Goal: Entertainment & Leisure: Browse casually

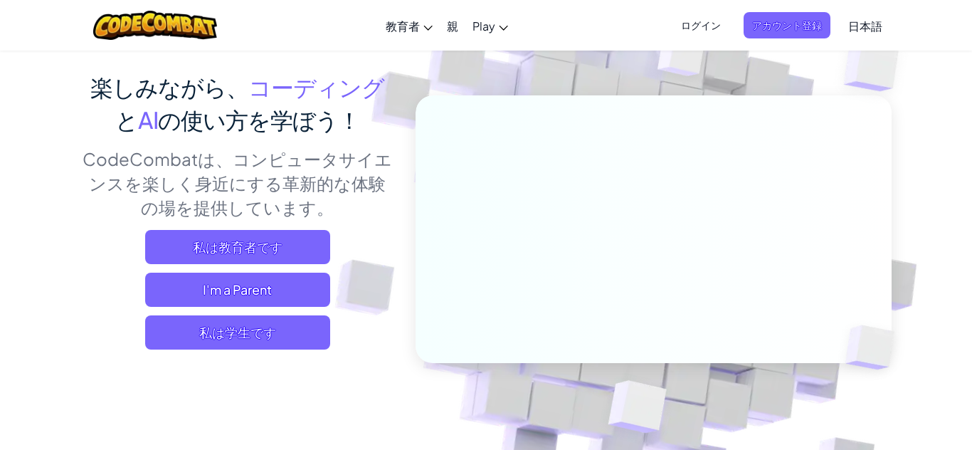
scroll to position [102, 0]
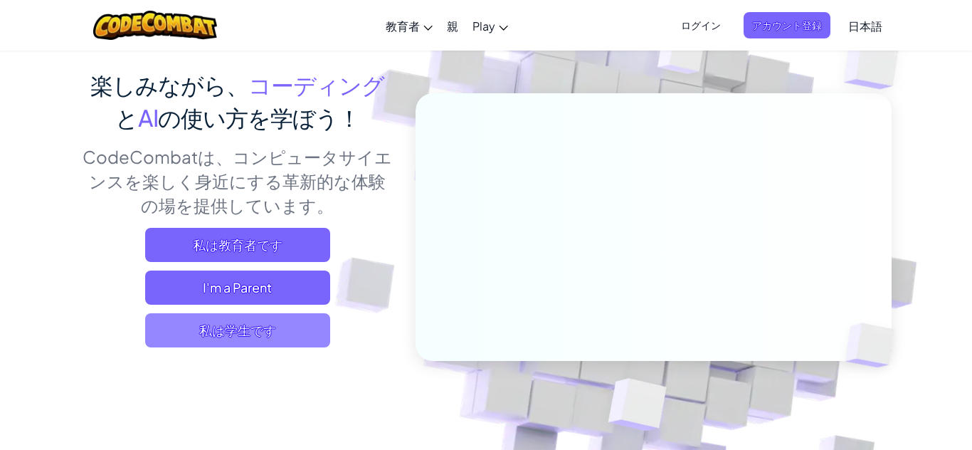
click at [278, 327] on span "私は学生です" at bounding box center [237, 330] width 185 height 34
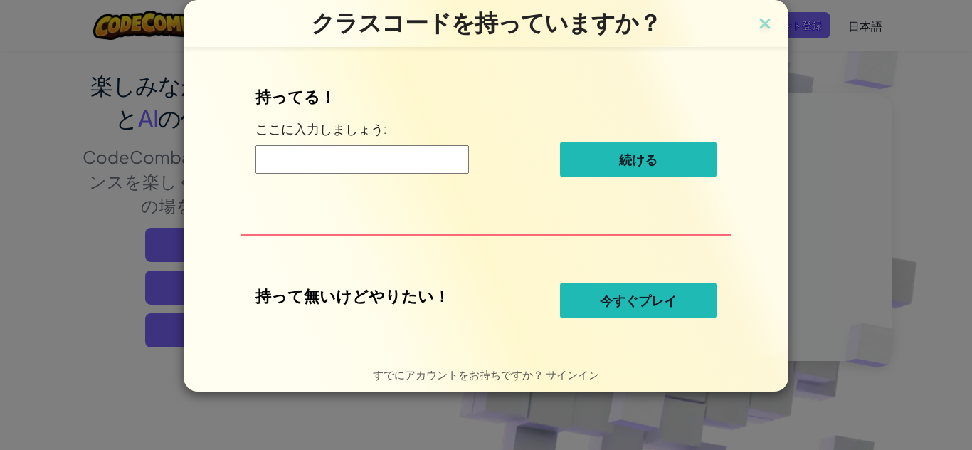
click at [435, 156] on input at bounding box center [362, 159] width 214 height 28
click at [676, 307] on span "今すぐプレイ" at bounding box center [638, 300] width 77 height 17
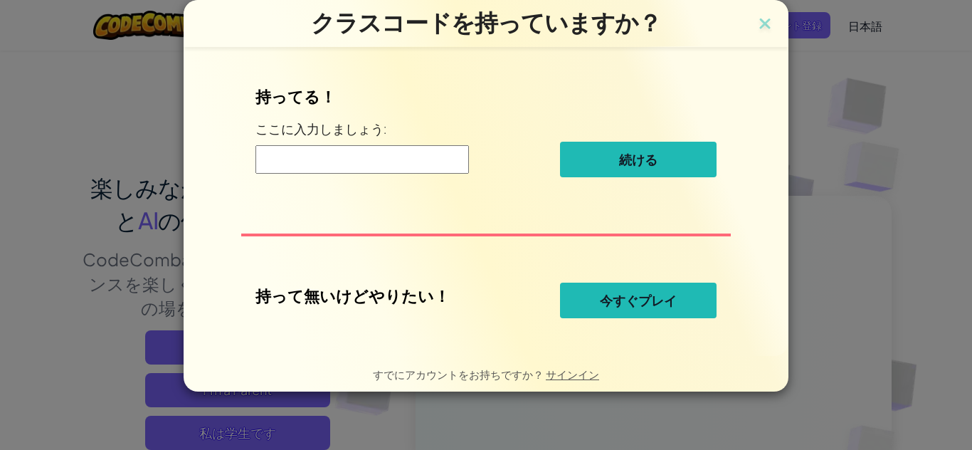
click at [695, 300] on button "今すぐプレイ" at bounding box center [638, 301] width 157 height 36
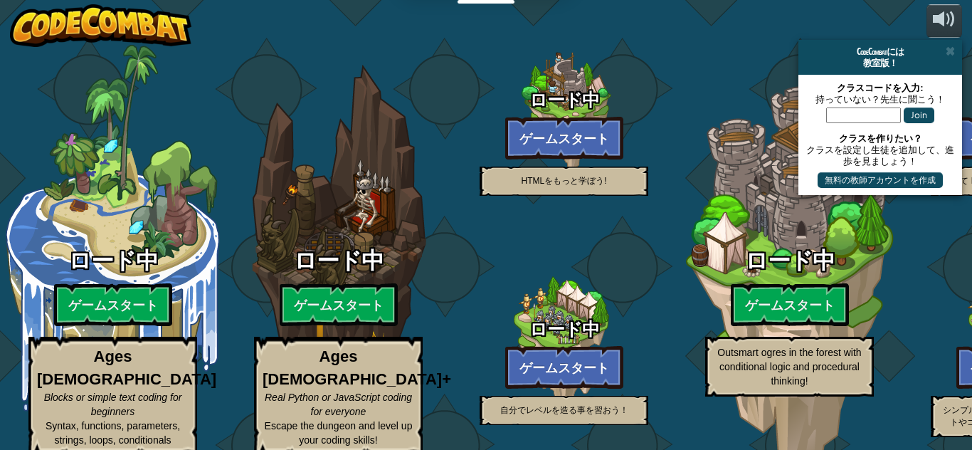
select select "ja"
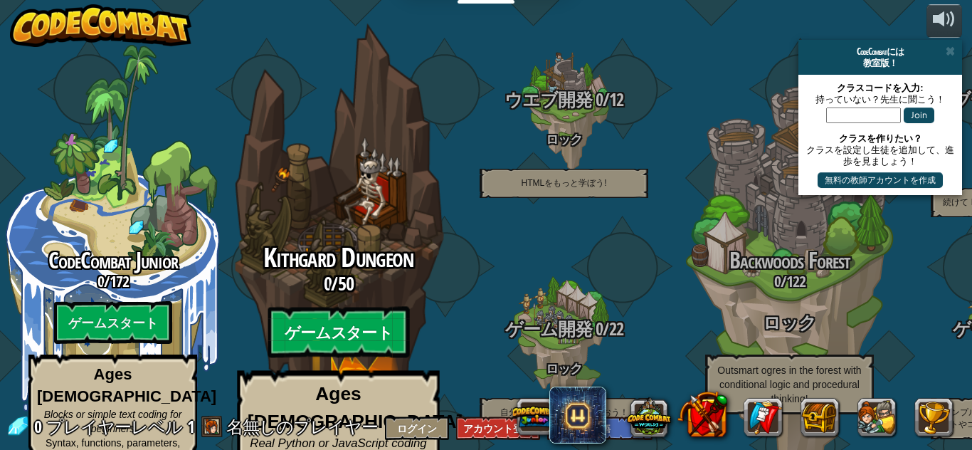
click at [347, 307] on btn "ゲームスタート" at bounding box center [339, 332] width 142 height 51
select select "ja"
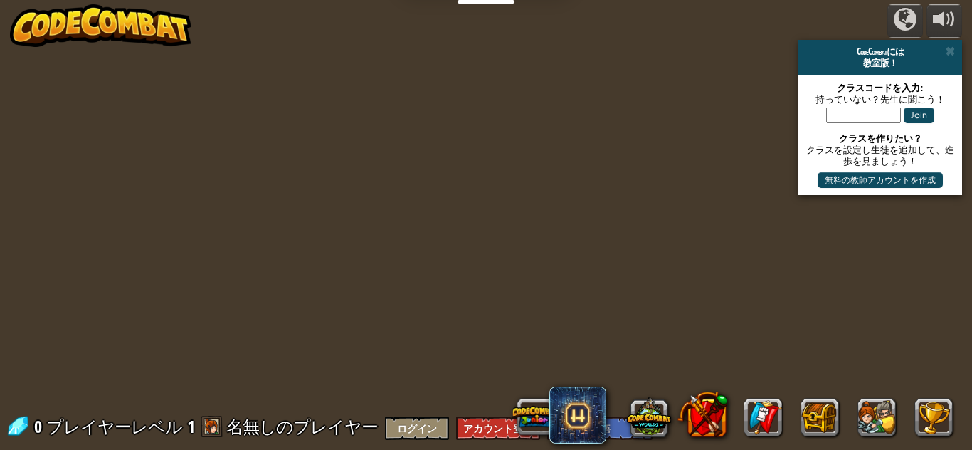
select select "ja"
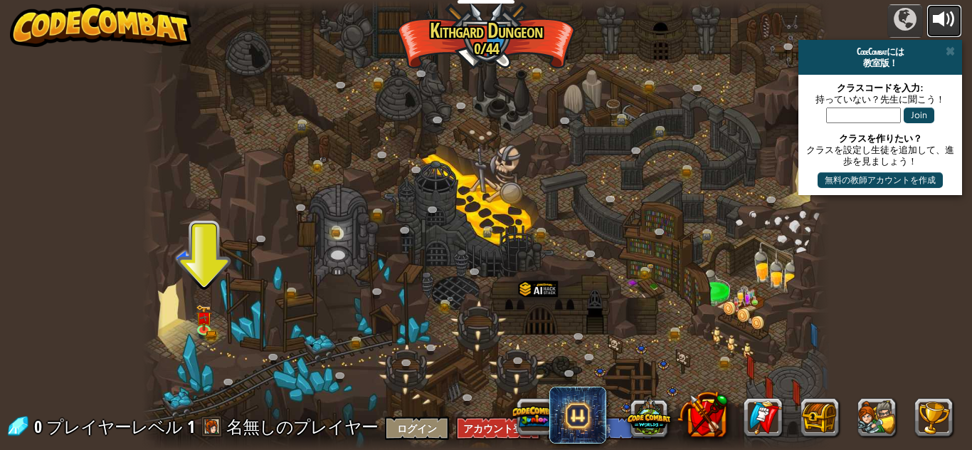
click at [947, 13] on div at bounding box center [944, 19] width 23 height 23
click at [939, 18] on div at bounding box center [944, 19] width 23 height 23
click at [944, 8] on div at bounding box center [944, 19] width 23 height 23
click at [934, 10] on div at bounding box center [944, 19] width 23 height 23
